Goal: Task Accomplishment & Management: Manage account settings

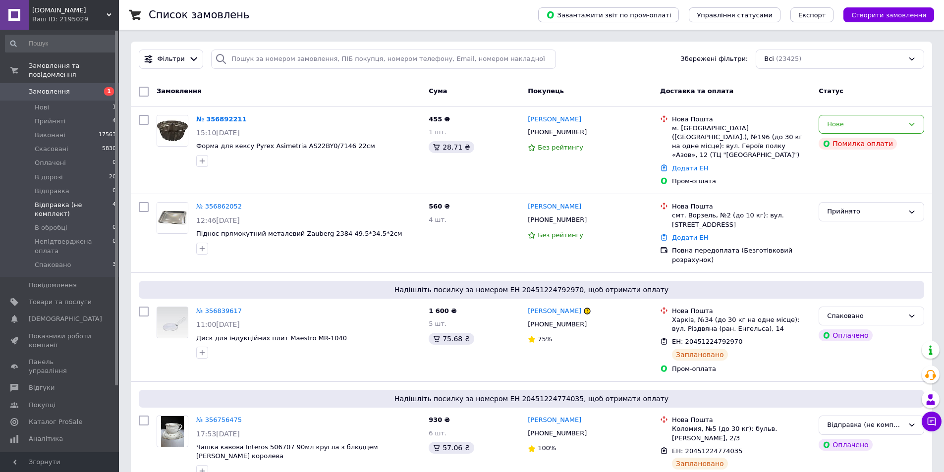
click at [96, 201] on span "Відправка (не комплект)" at bounding box center [74, 210] width 78 height 18
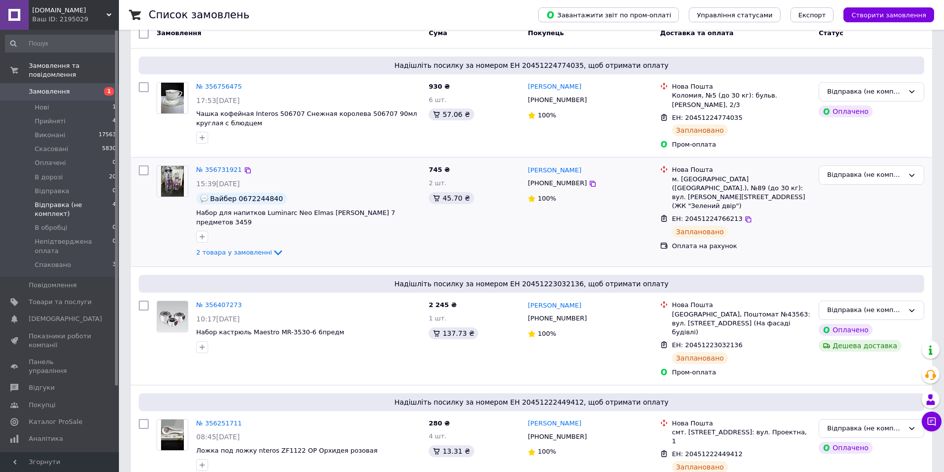
scroll to position [110, 0]
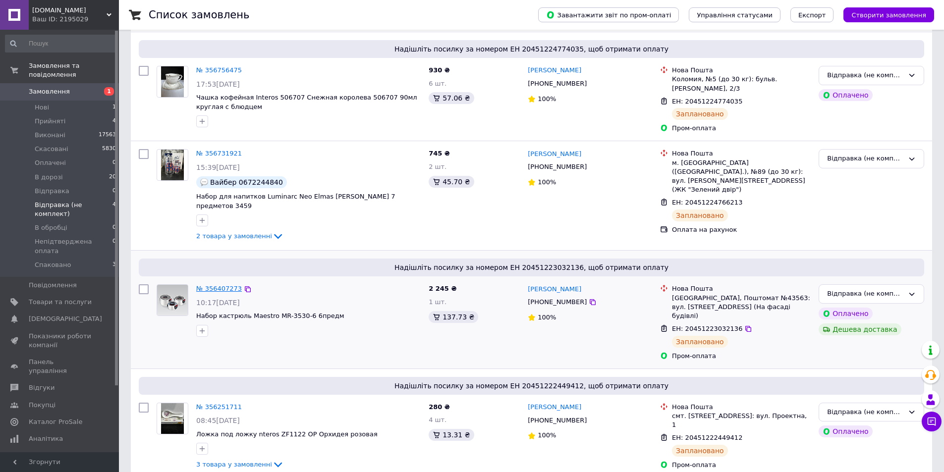
click at [206, 285] on link "№ 356407273" at bounding box center [219, 288] width 46 height 7
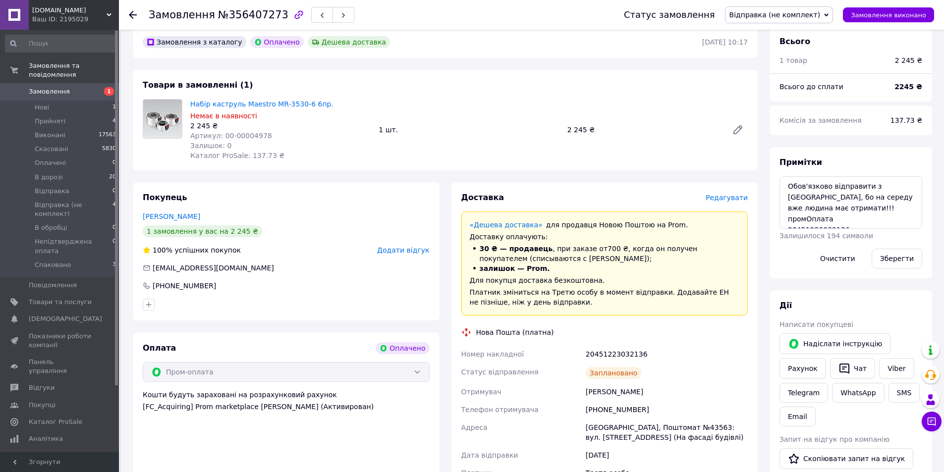
scroll to position [50, 0]
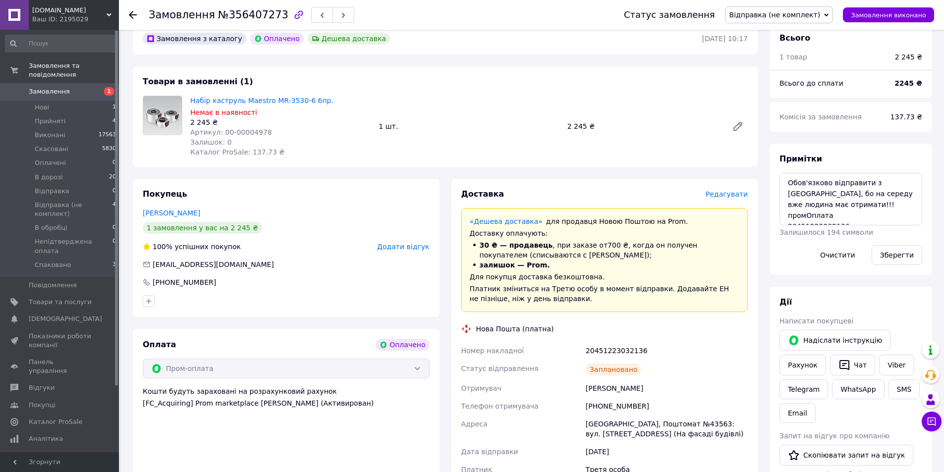
click at [87, 87] on span "Замовлення" at bounding box center [60, 91] width 63 height 9
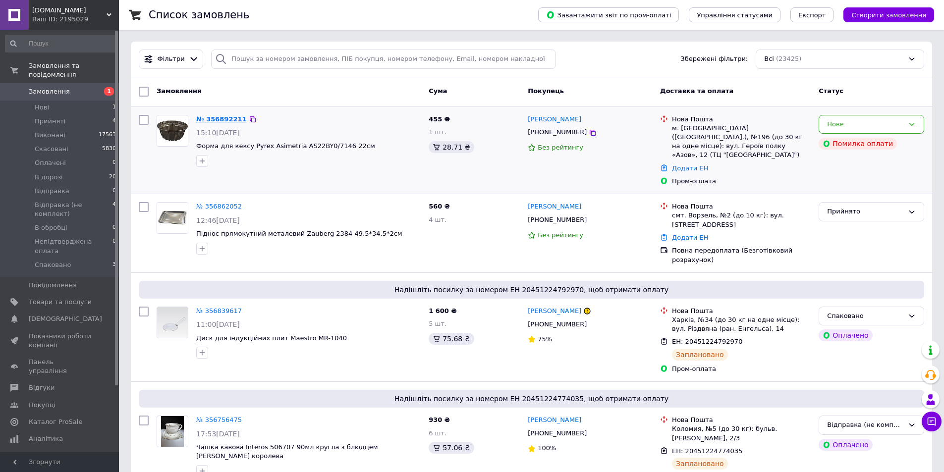
click at [221, 120] on link "№ 356892211" at bounding box center [221, 118] width 51 height 7
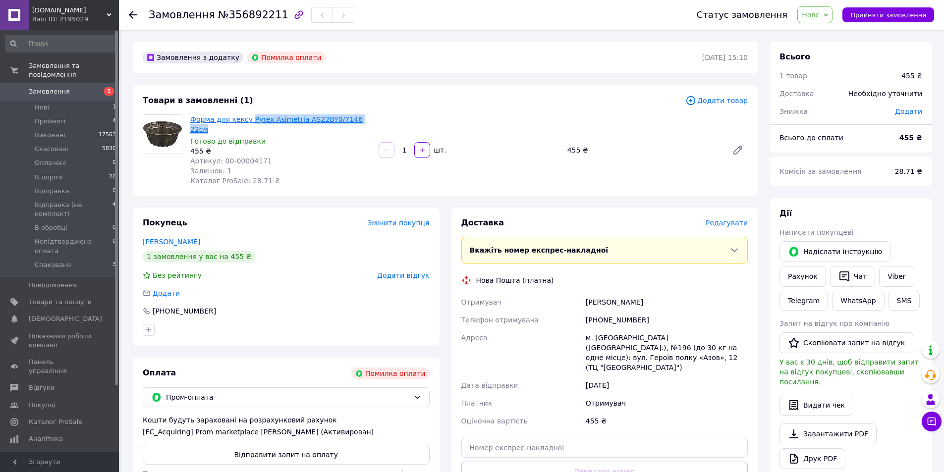
drag, startPoint x: 367, startPoint y: 121, endPoint x: 252, endPoint y: 121, distance: 115.4
click at [245, 121] on span "Форма для кексу Pyrex Asimetria AS22BY0/7146 22см" at bounding box center [280, 124] width 180 height 20
copy link "Pyrex Asimetria AS22BY0/7146 22см"
drag, startPoint x: 730, startPoint y: 56, endPoint x: 753, endPoint y: 60, distance: 23.1
click at [753, 60] on div "Замовлення з додатку Помилка оплати 12.08.2025 | 15:10" at bounding box center [445, 58] width 625 height 32
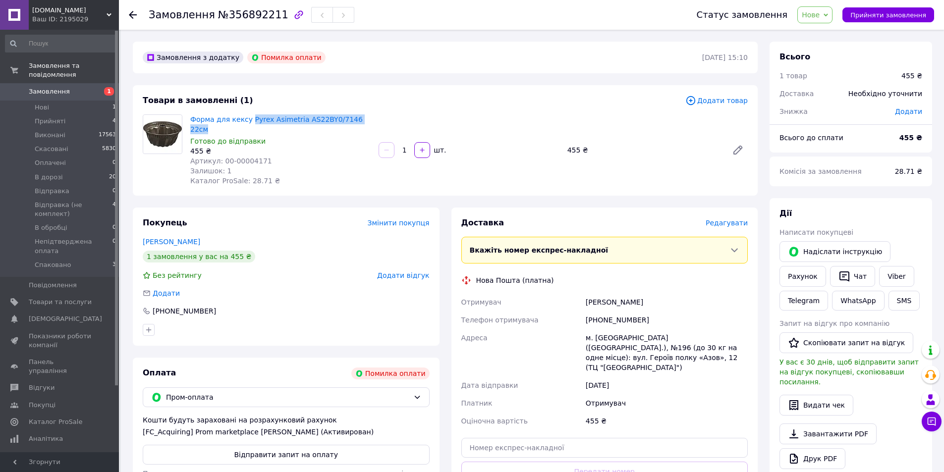
click at [753, 60] on div "Замовлення з додатку Помилка оплати 12.08.2025 | 15:10" at bounding box center [445, 58] width 625 height 32
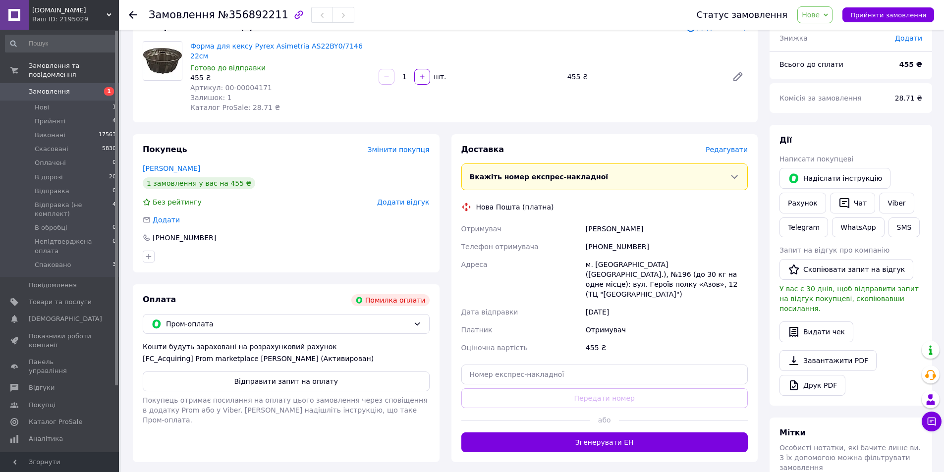
scroll to position [99, 0]
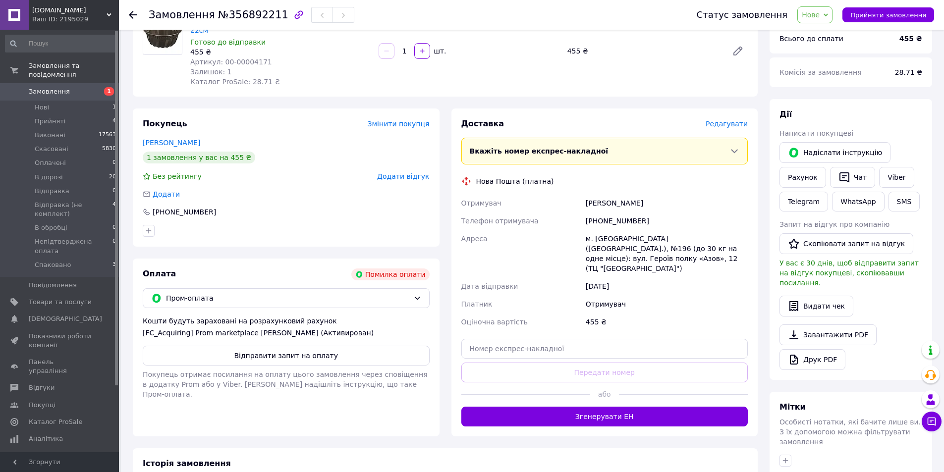
click at [642, 65] on div "Форма для кексу Pyrex Asimetria AS22BY0/7146 22см Готово до відправки 455 ₴ Арт…" at bounding box center [468, 50] width 565 height 75
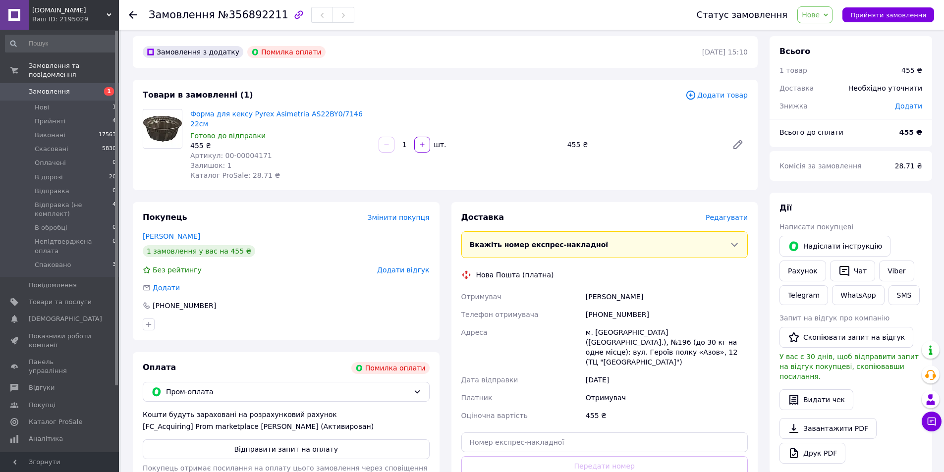
scroll to position [0, 0]
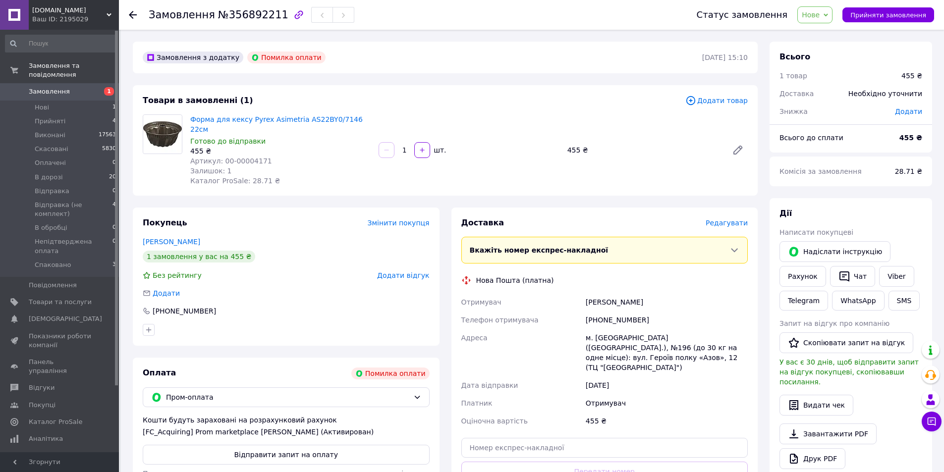
click at [815, 17] on span "Нове" at bounding box center [811, 15] width 18 height 8
click at [840, 83] on li "В обробці" at bounding box center [845, 83] width 94 height 15
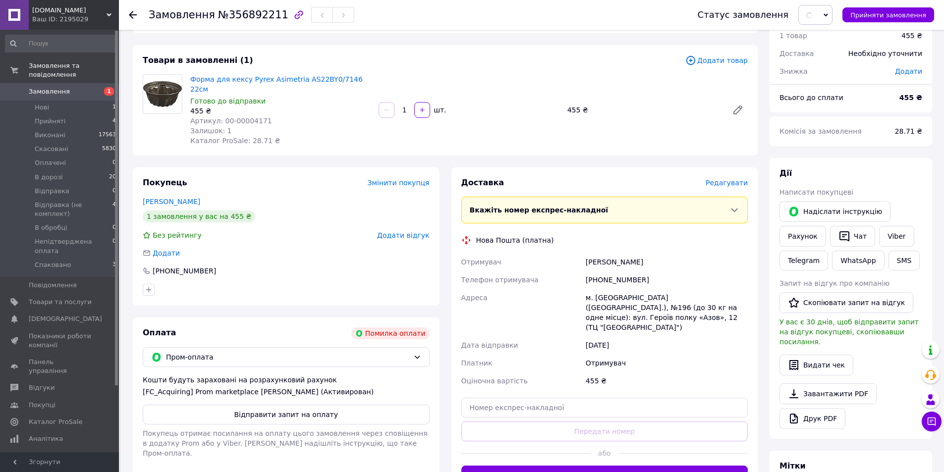
scroll to position [239, 0]
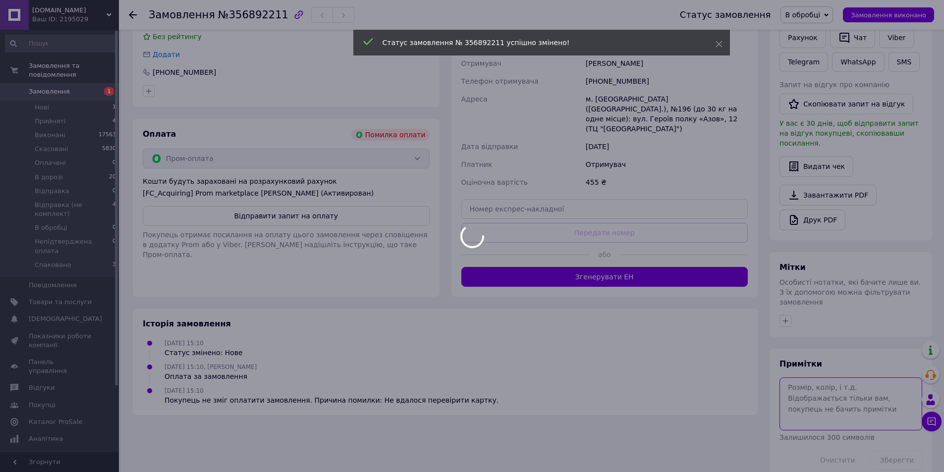
click at [856, 360] on body "dellux.com.ua Ваш ID: 2195029 Сайт dellux.com.ua Кабінет покупця Перевірити ста…" at bounding box center [472, 126] width 944 height 731
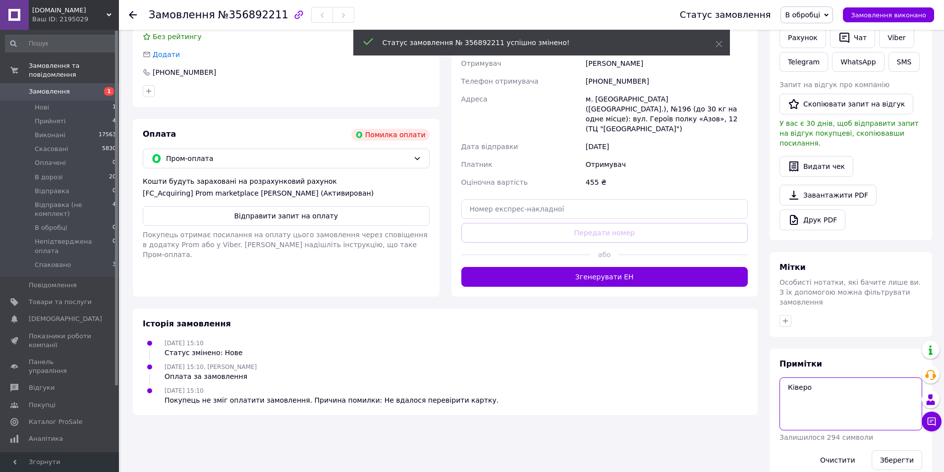
click at [805, 378] on textarea "Ківеро" at bounding box center [850, 404] width 143 height 53
click at [811, 378] on textarea "Ківеро" at bounding box center [850, 404] width 143 height 53
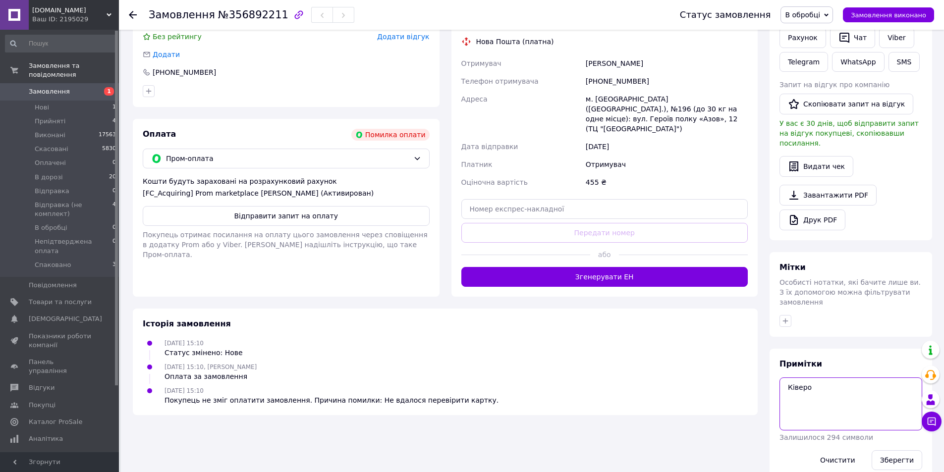
click at [811, 378] on textarea "Ківеро" at bounding box center [850, 404] width 143 height 53
type textarea "Ківерці"
click at [879, 450] on button "Зберегти" at bounding box center [896, 460] width 51 height 20
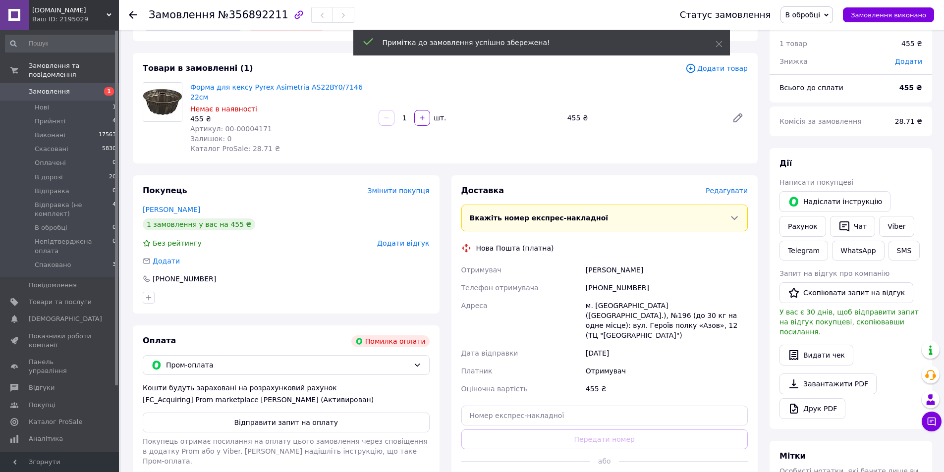
scroll to position [0, 0]
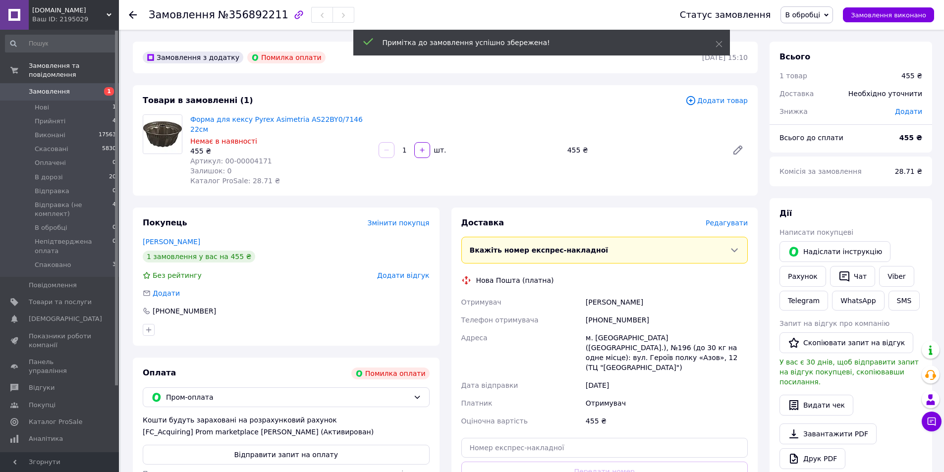
click at [72, 87] on span "Замовлення" at bounding box center [60, 91] width 63 height 9
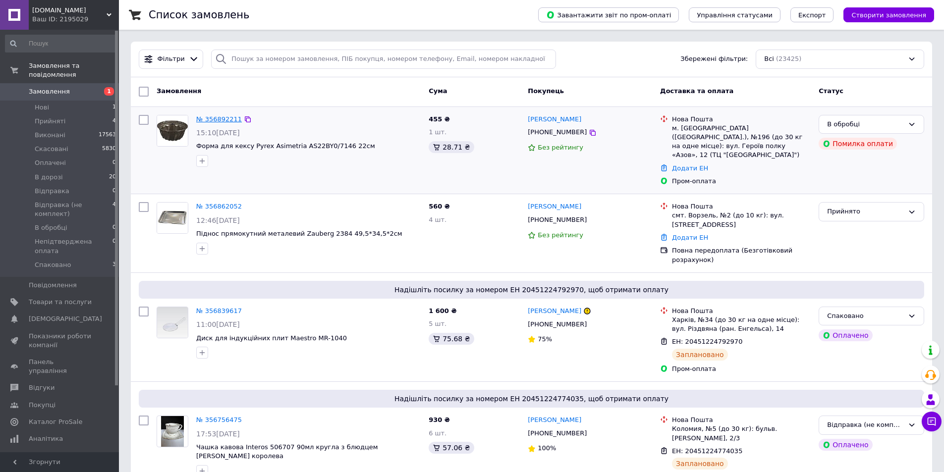
click at [215, 119] on link "№ 356892211" at bounding box center [219, 118] width 46 height 7
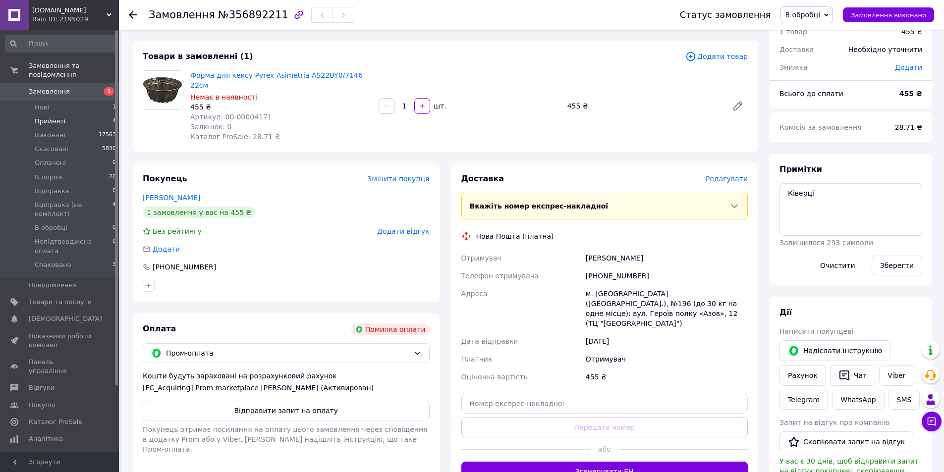
scroll to position [41, 0]
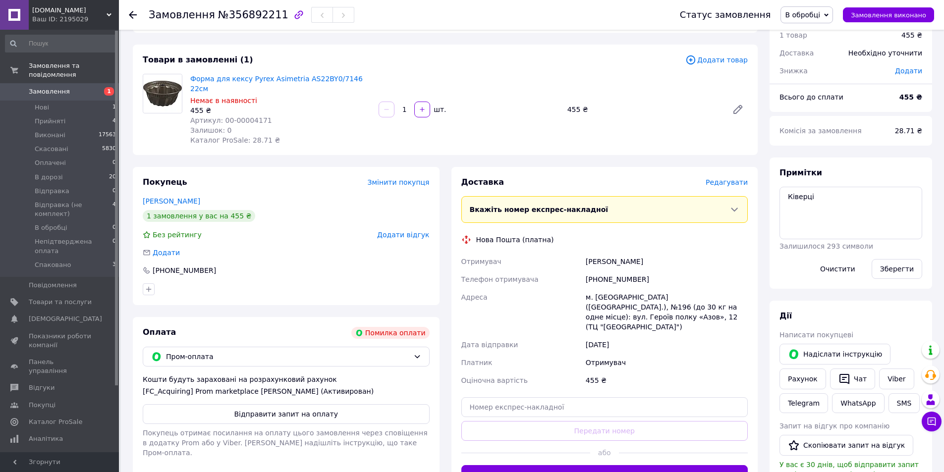
click at [79, 87] on span "Замовлення" at bounding box center [60, 91] width 63 height 9
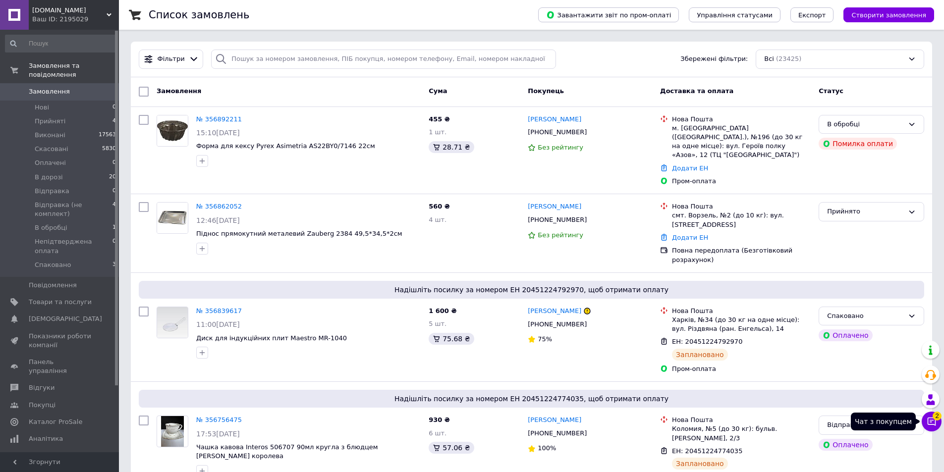
click at [930, 420] on icon at bounding box center [931, 422] width 10 height 10
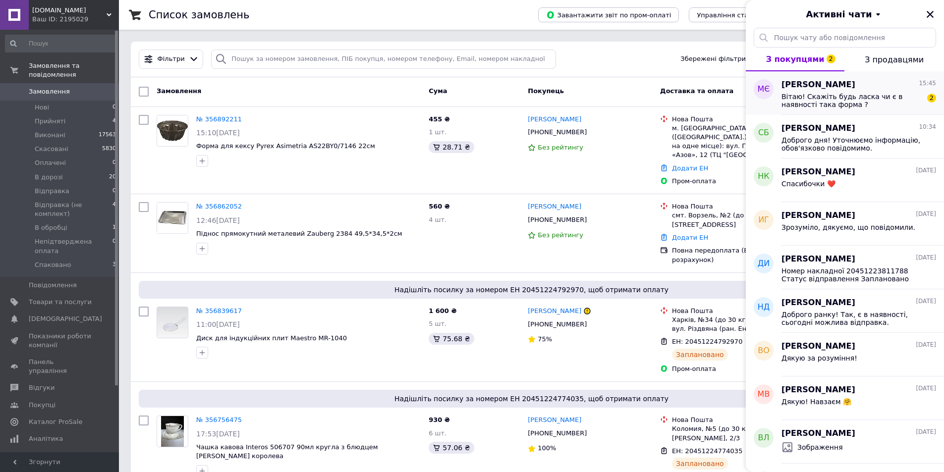
click at [864, 104] on span "Вітаю! Скажіть будь ласка чи є в наявності така форма ?" at bounding box center [851, 101] width 141 height 16
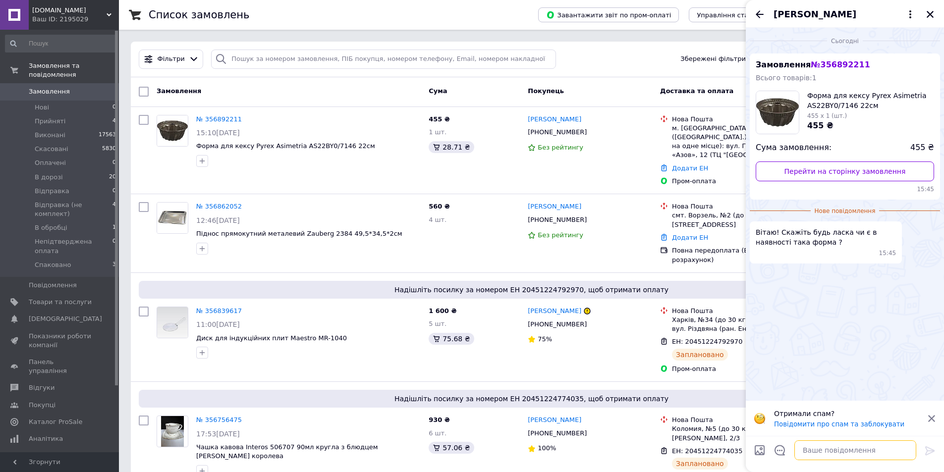
click at [836, 454] on textarea at bounding box center [855, 450] width 122 height 20
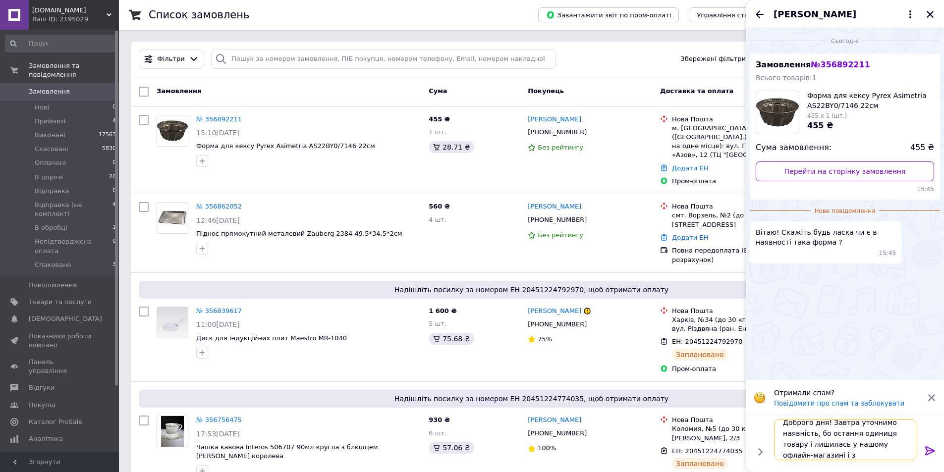
scroll to position [1, 0]
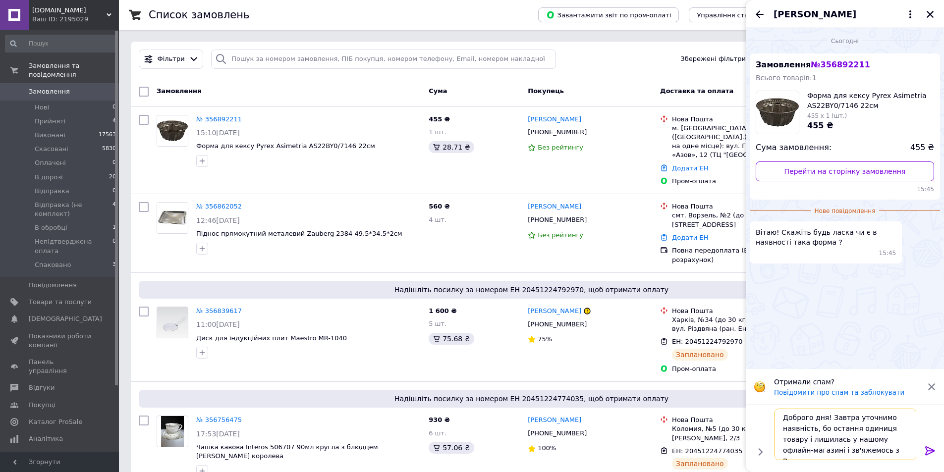
type textarea "Доброго дня! Завтра уточнимо наявність, бо остання одиниця товару і лишилась у …"
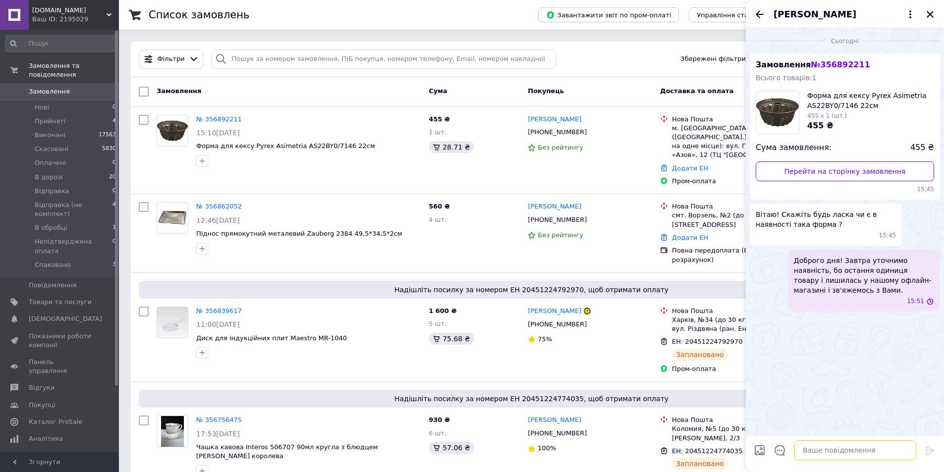
scroll to position [0, 0]
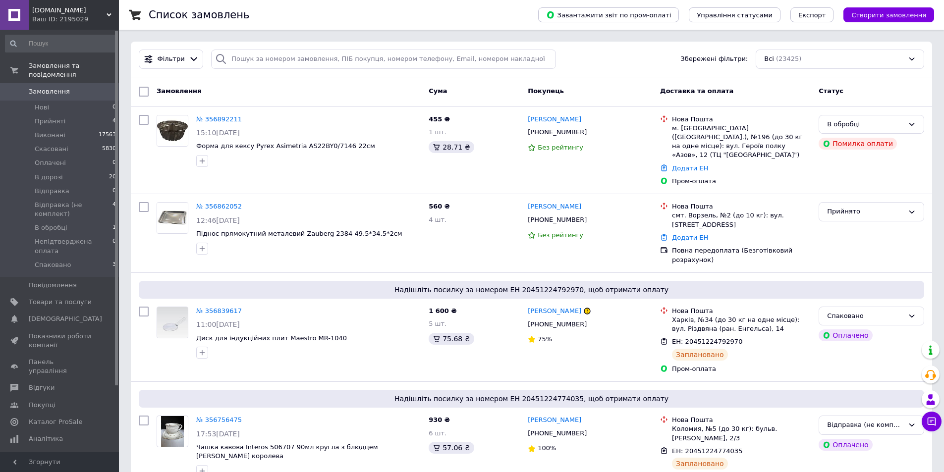
click at [73, 87] on span "Замовлення" at bounding box center [60, 91] width 63 height 9
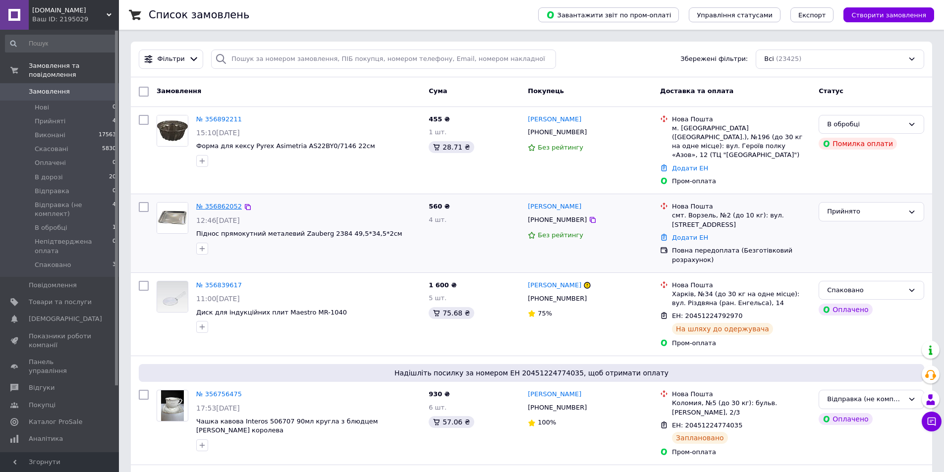
click at [220, 203] on link "№ 356862052" at bounding box center [219, 206] width 46 height 7
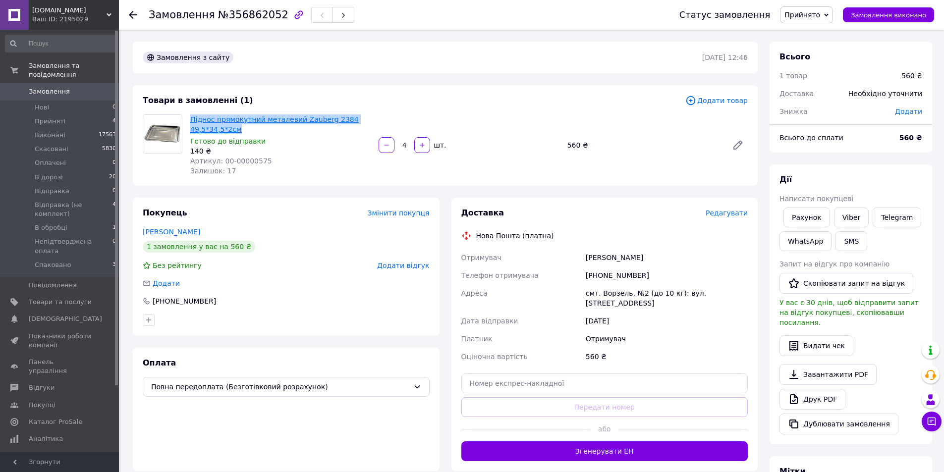
drag, startPoint x: 246, startPoint y: 129, endPoint x: 191, endPoint y: 115, distance: 56.7
click at [191, 115] on span "Піднос прямокутний металевий Zauberg 2384 49,5*34,5*2см" at bounding box center [280, 124] width 180 height 20
copy link "Піднос прямокутний металевий Zauberg 2384 49,5*34,5*2см"
drag, startPoint x: 209, startPoint y: 18, endPoint x: 271, endPoint y: 19, distance: 61.9
click at [271, 19] on h1 "Замовлення №356862052" at bounding box center [219, 15] width 140 height 12
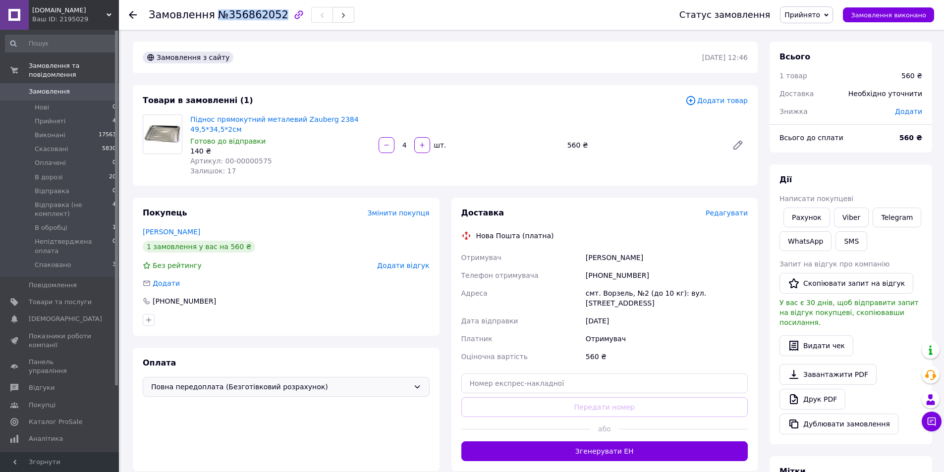
copy span "№356862052"
click at [63, 87] on span "Замовлення" at bounding box center [49, 91] width 41 height 9
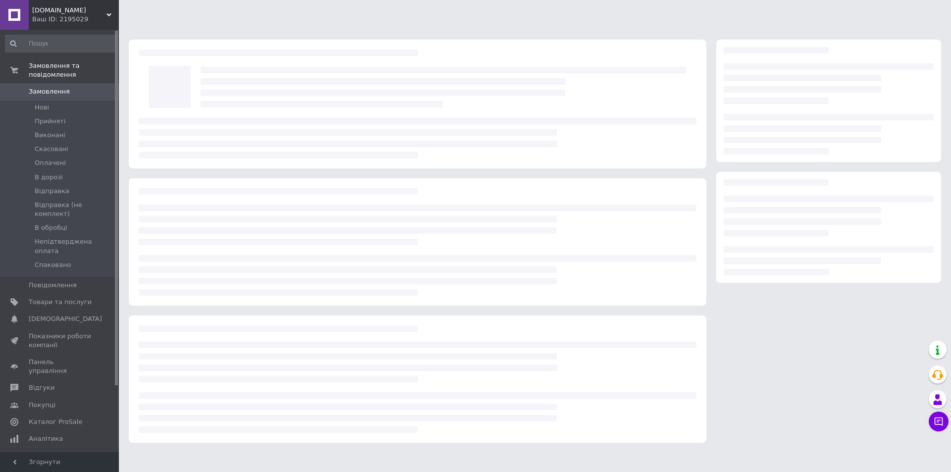
click at [54, 83] on link "Замовлення 0" at bounding box center [61, 91] width 122 height 17
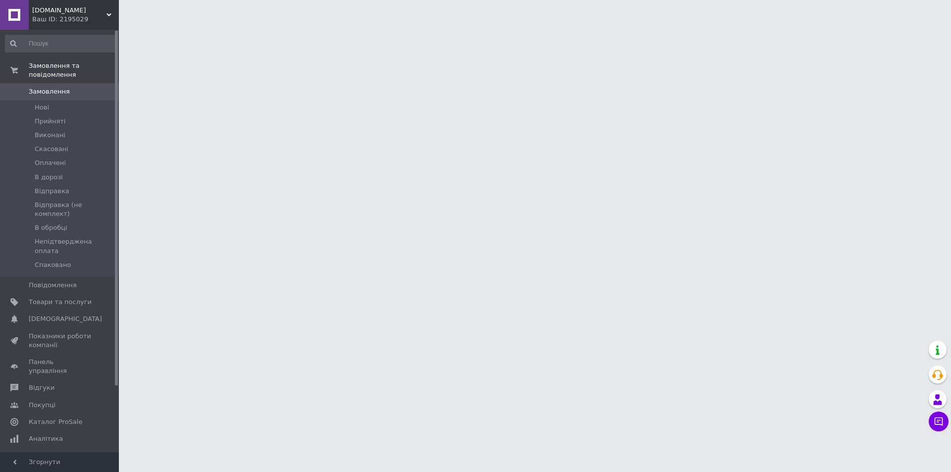
click at [939, 421] on icon at bounding box center [939, 422] width 10 height 10
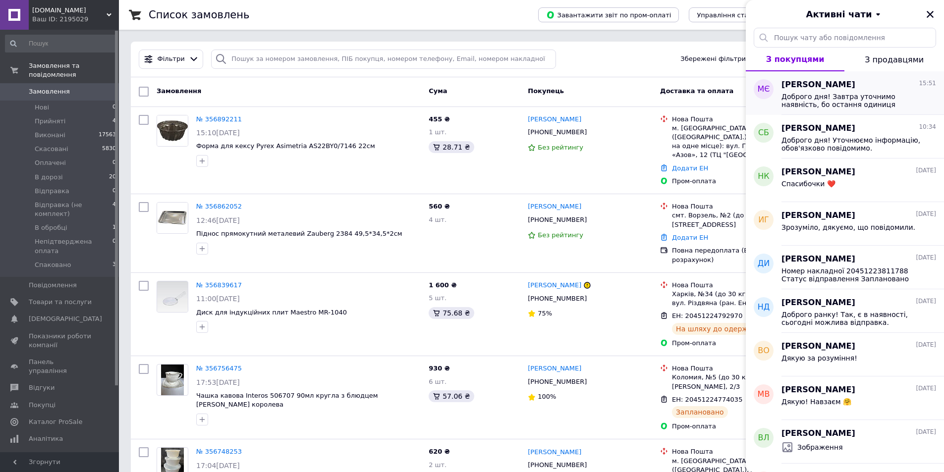
click at [836, 97] on span "Доброго дня! Завтра уточнимо наявність, бо остання одиниця товару і лишилась у …" at bounding box center [851, 101] width 141 height 16
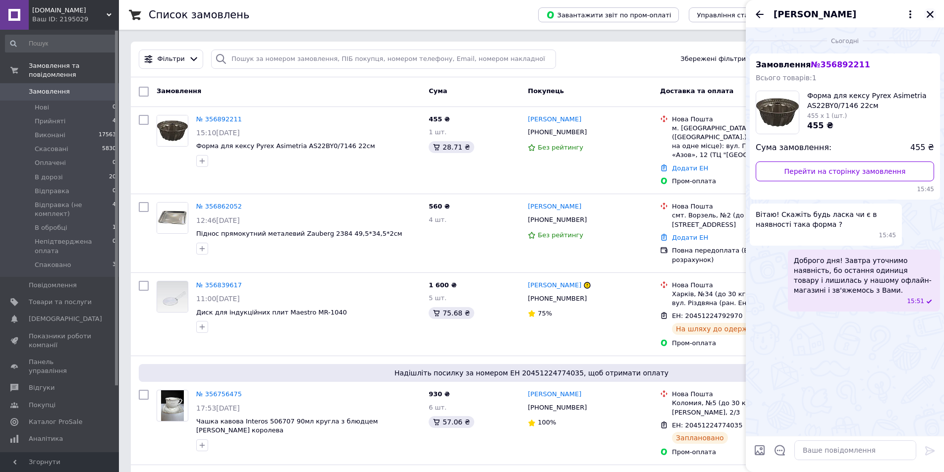
click at [926, 13] on icon "Закрити" at bounding box center [929, 14] width 9 height 9
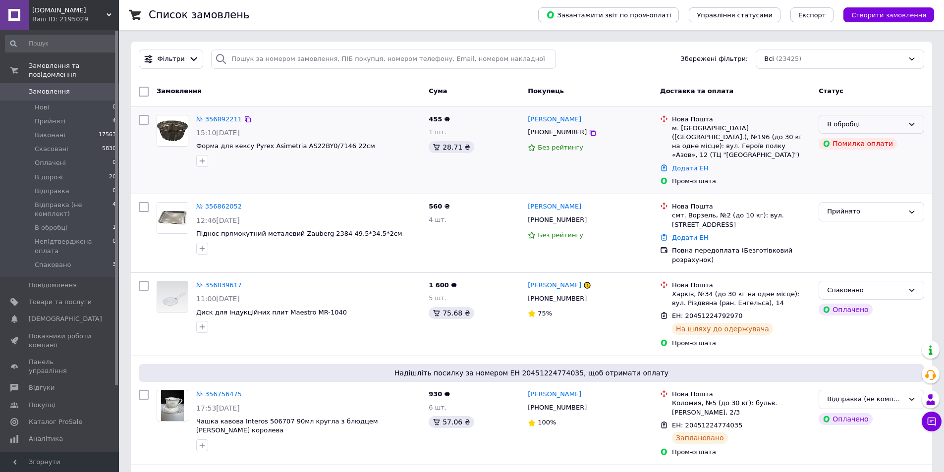
click at [867, 123] on div "В обробці" at bounding box center [865, 124] width 77 height 10
click at [859, 143] on li "Прийнято" at bounding box center [871, 145] width 105 height 18
click at [933, 417] on span "1" at bounding box center [936, 416] width 9 height 9
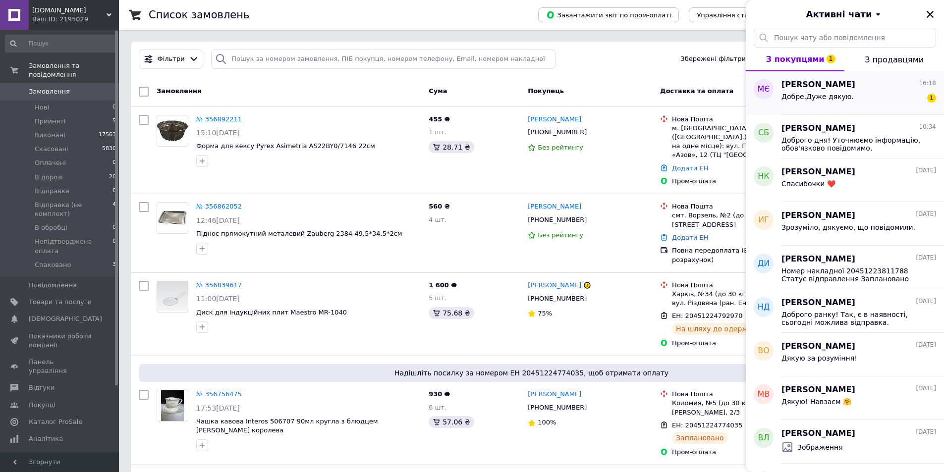
click at [848, 98] on div "Добре.Дуже дякую. 1" at bounding box center [858, 99] width 155 height 16
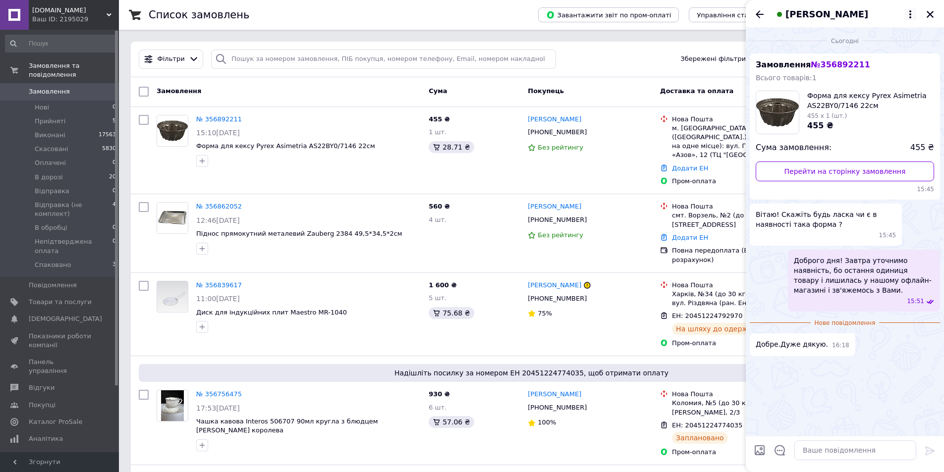
click at [914, 13] on icon at bounding box center [910, 14] width 12 height 12
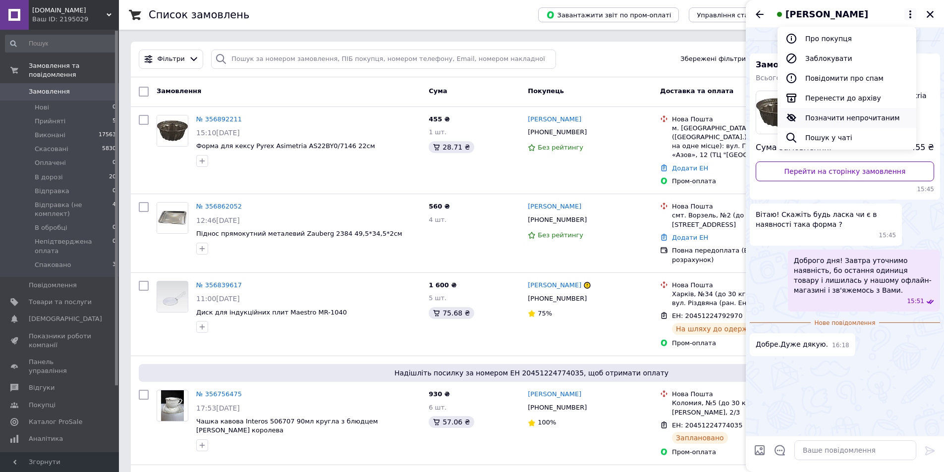
click at [860, 118] on button "Позначити непрочитаним" at bounding box center [846, 118] width 139 height 20
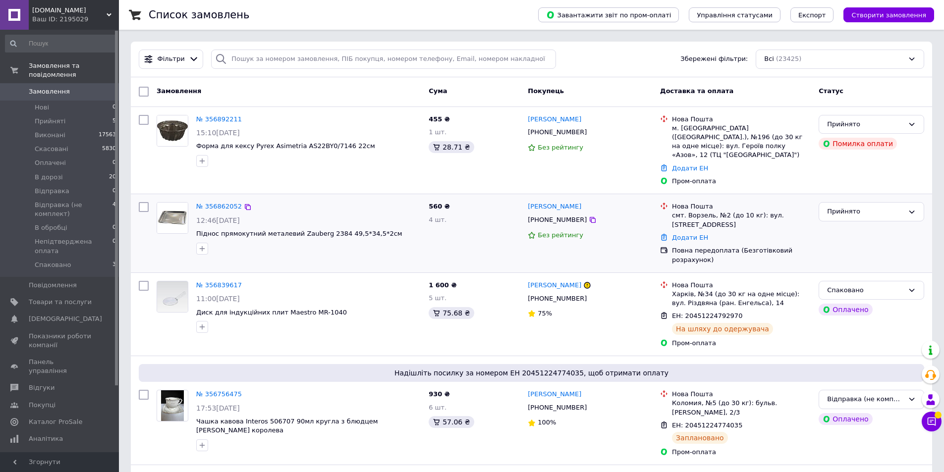
click at [452, 234] on div "560 ₴ 4 шт." at bounding box center [474, 233] width 99 height 70
click at [79, 174] on li "В дорозі 20" at bounding box center [61, 177] width 122 height 14
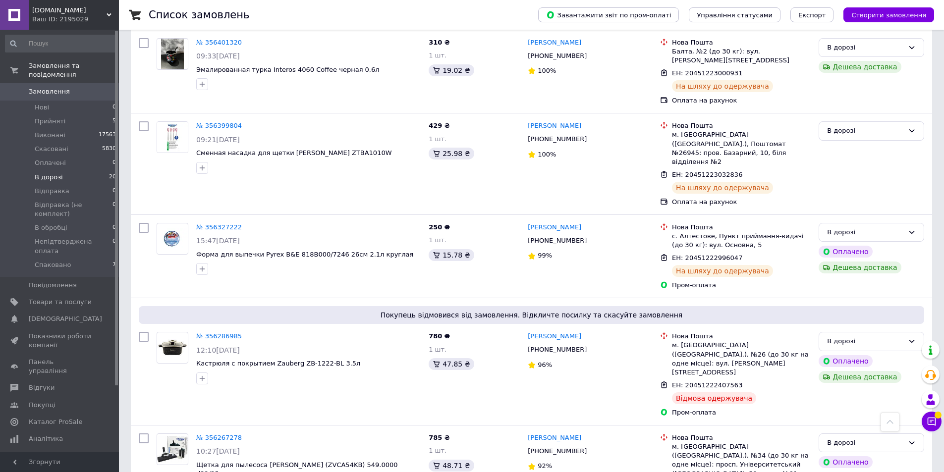
scroll to position [1335, 0]
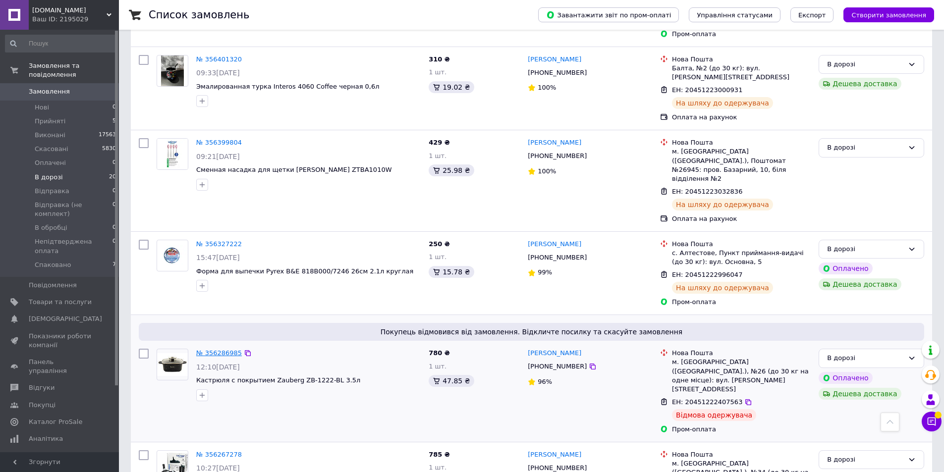
click at [217, 349] on link "№ 356286985" at bounding box center [219, 352] width 46 height 7
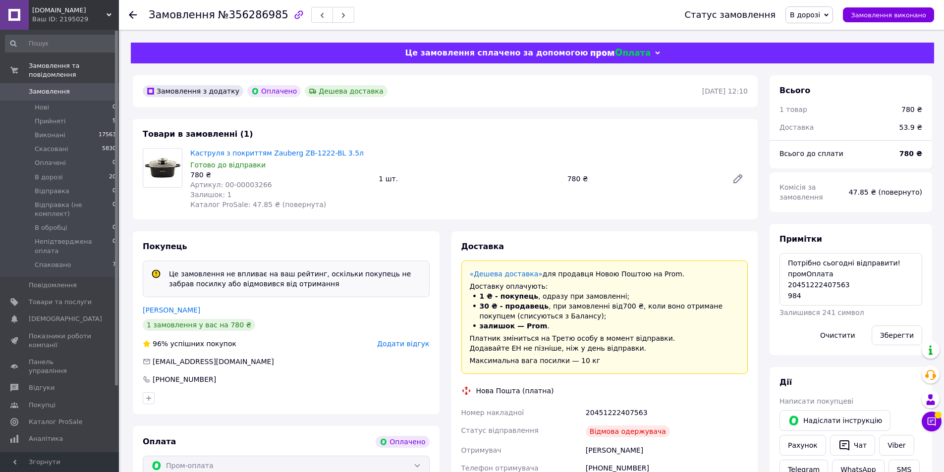
scroll to position [50, 0]
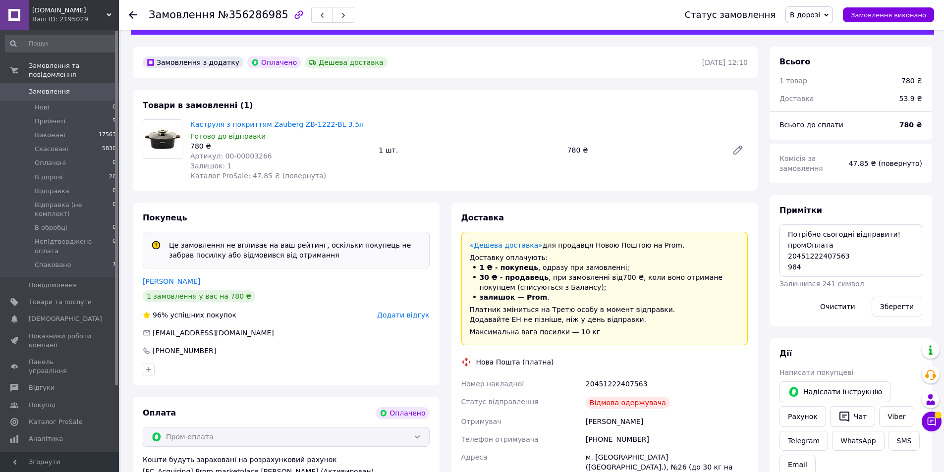
click at [71, 87] on span "Замовлення" at bounding box center [60, 91] width 63 height 9
